Goal: Information Seeking & Learning: Learn about a topic

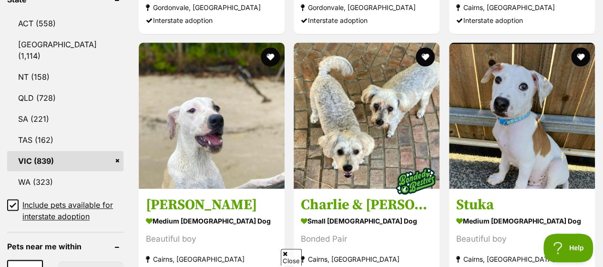
scroll to position [622, 0]
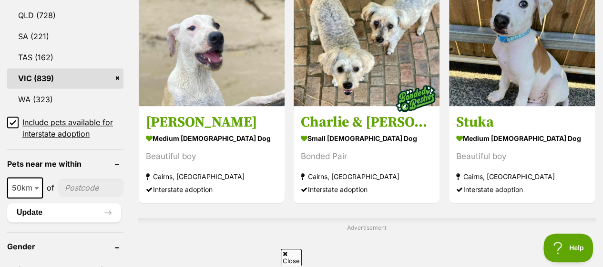
click at [87, 178] on input"] "postcode" at bounding box center [90, 187] width 65 height 18
type input"] "3163"
click at [38, 186] on b at bounding box center [36, 187] width 5 height 3
select select "25"
click at [46, 203] on button "Update" at bounding box center [64, 212] width 114 height 19
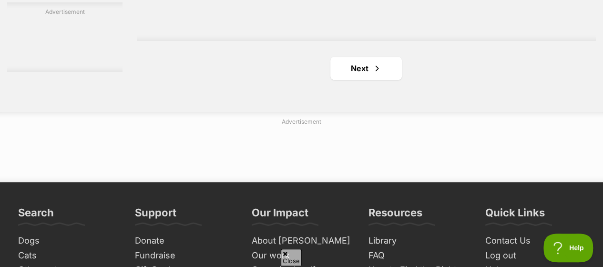
scroll to position [2204, 0]
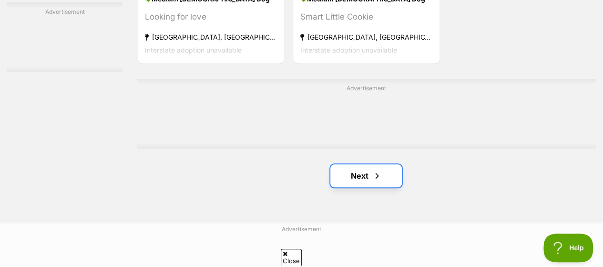
click at [360, 164] on link "Next" at bounding box center [366, 175] width 72 height 23
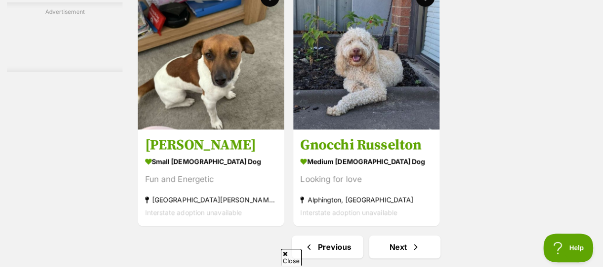
scroll to position [2149, 0]
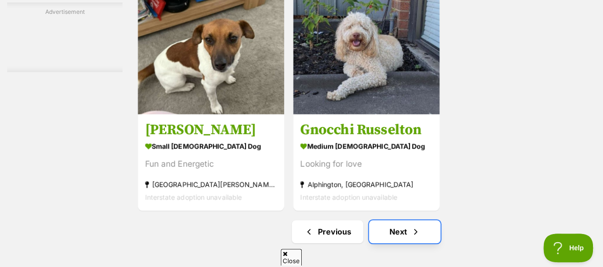
click at [398, 220] on link "Next" at bounding box center [405, 231] width 72 height 23
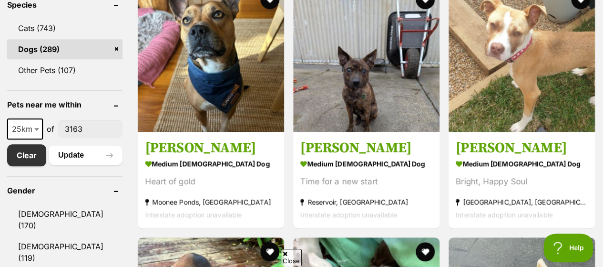
scroll to position [439, 0]
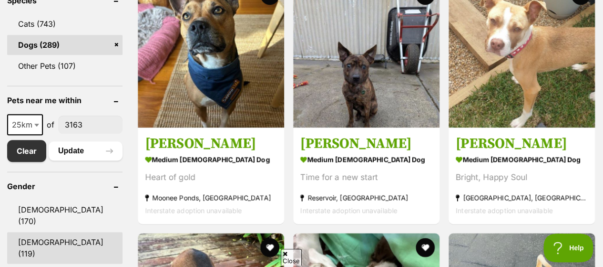
click at [34, 232] on link "Female (119)" at bounding box center [64, 247] width 115 height 31
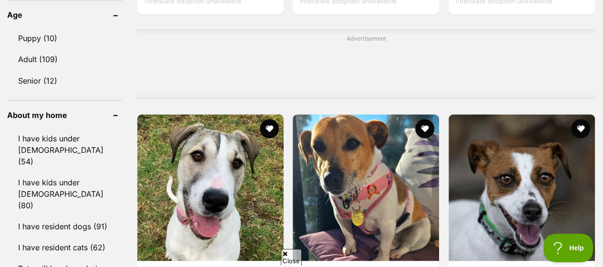
scroll to position [856, 0]
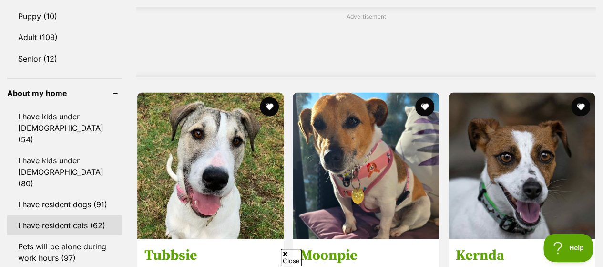
click at [71, 215] on link "I have resident cats (62)" at bounding box center [64, 225] width 115 height 20
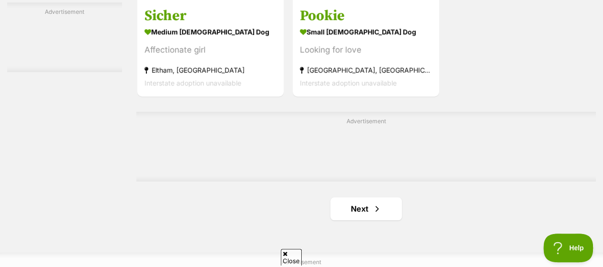
scroll to position [2200, 0]
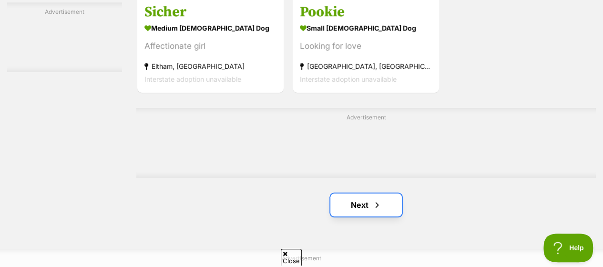
click at [355, 193] on link "Next" at bounding box center [366, 204] width 72 height 23
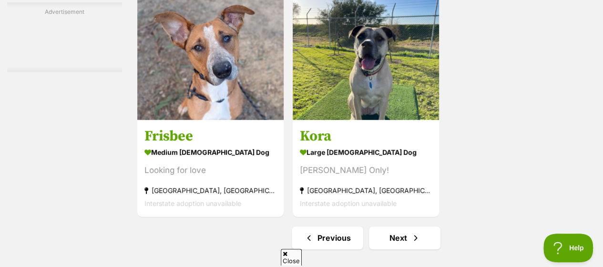
scroll to position [2186, 0]
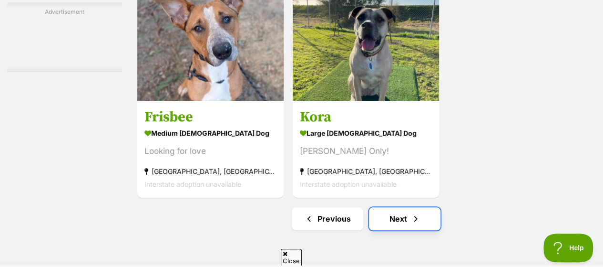
click at [400, 207] on link "Next" at bounding box center [405, 218] width 72 height 23
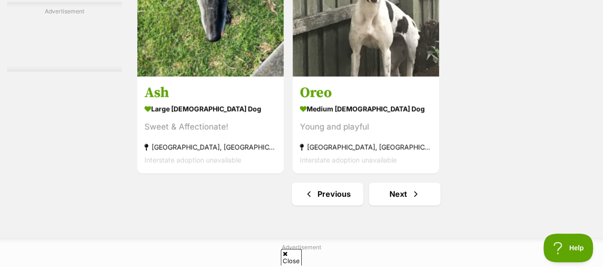
scroll to position [2325, 0]
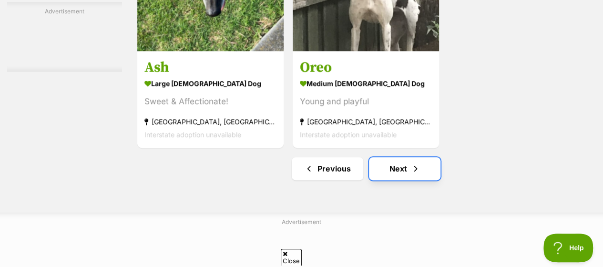
click at [401, 157] on link "Next" at bounding box center [405, 168] width 72 height 23
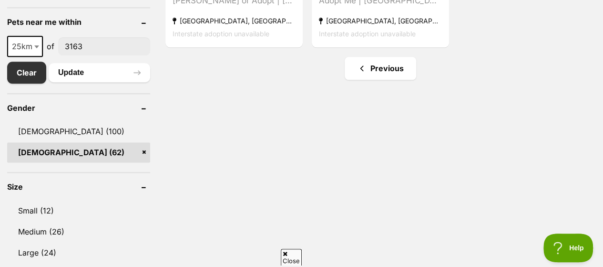
scroll to position [546, 0]
